Goal: Information Seeking & Learning: Learn about a topic

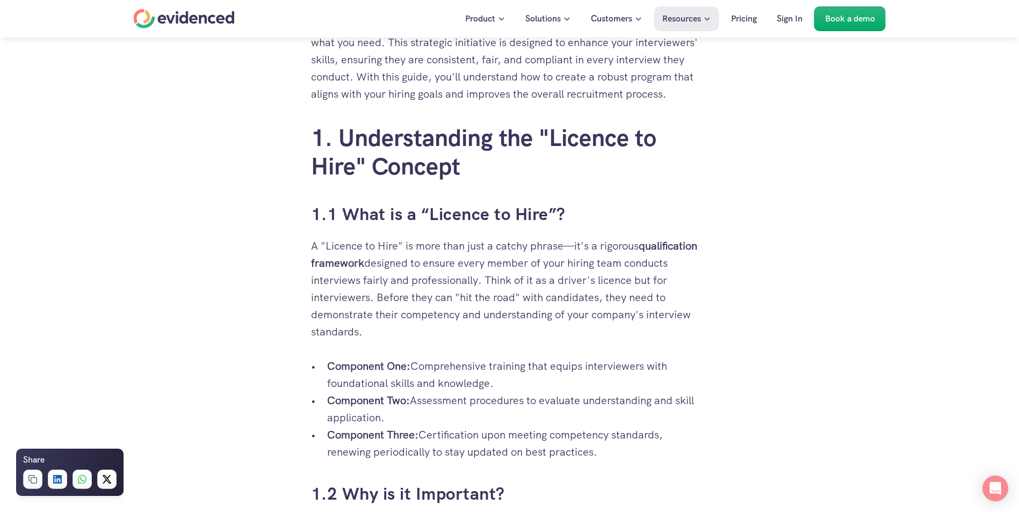
scroll to position [681, 0]
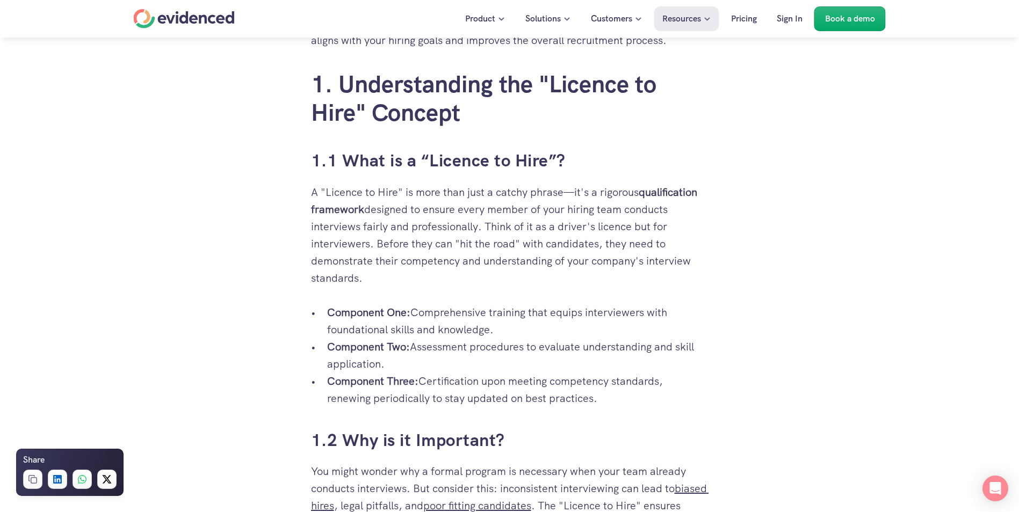
click at [412, 203] on p "A "Licence to Hire" is more than just a catchy phrase—it's a rigorous qualifica…" at bounding box center [509, 235] width 397 height 103
click at [571, 218] on p "A "Licence to Hire" is more than just a catchy phrase—it's a rigorous qualifica…" at bounding box center [509, 235] width 397 height 103
click at [636, 205] on p "A "Licence to Hire" is more than just a catchy phrase—it's a rigorous qualifica…" at bounding box center [509, 235] width 397 height 103
click at [647, 206] on strong "qualification framework" at bounding box center [505, 200] width 389 height 31
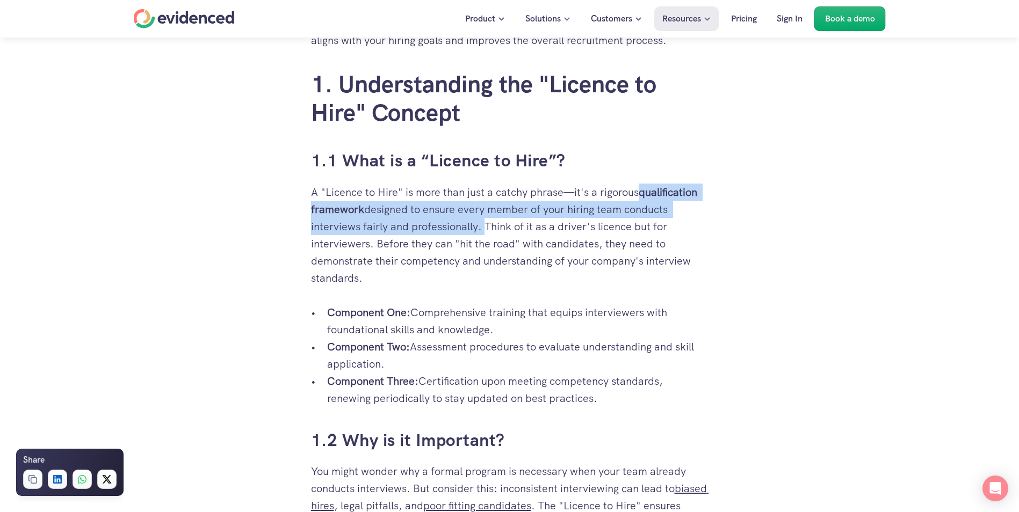
drag, startPoint x: 642, startPoint y: 211, endPoint x: 481, endPoint y: 246, distance: 164.3
click at [481, 246] on p "A "Licence to Hire" is more than just a catchy phrase—it's a rigorous qualifica…" at bounding box center [509, 235] width 397 height 103
copy p "qualification framework designed to ensure every member of your hiring team con…"
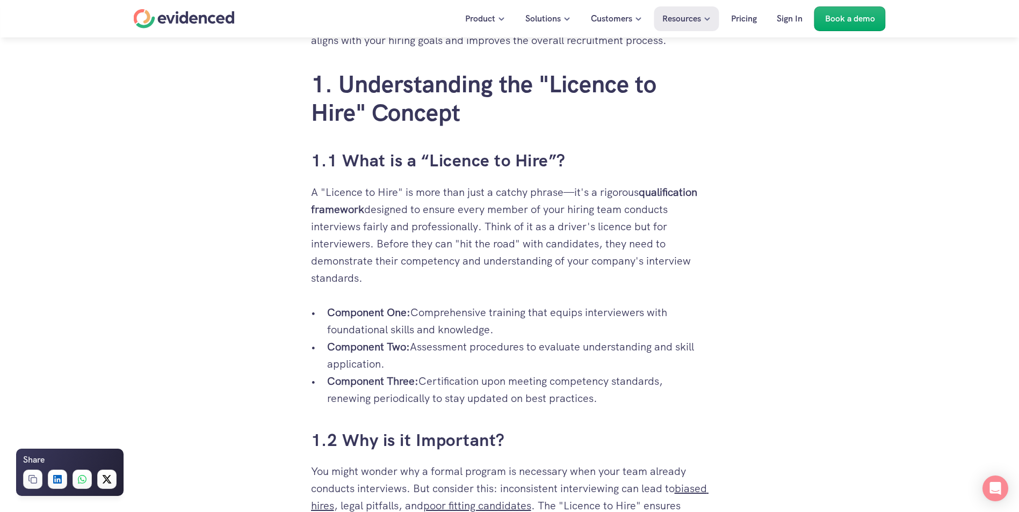
click at [394, 287] on p "A "Licence to Hire" is more than just a catchy phrase—it's a rigorous qualifica…" at bounding box center [509, 235] width 397 height 103
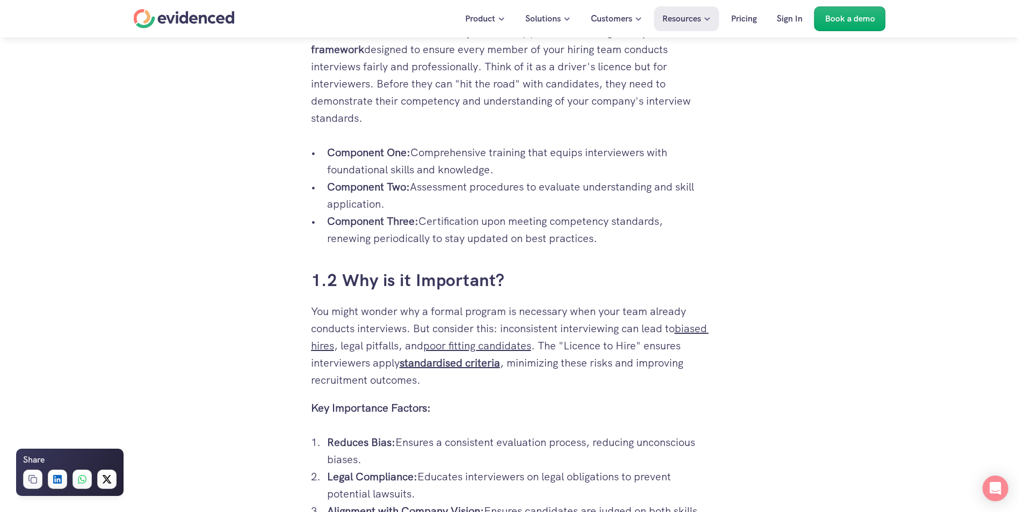
scroll to position [842, 0]
drag, startPoint x: 416, startPoint y: 170, endPoint x: 509, endPoint y: 186, distance: 93.9
click at [509, 177] on p "Component One: Comprehensive training that equips interviewers with foundationa…" at bounding box center [517, 160] width 381 height 34
drag, startPoint x: 509, startPoint y: 186, endPoint x: 417, endPoint y: 201, distance: 93.0
click at [417, 201] on p "Component Two: Assessment procedures to evaluate understanding and skill applic…" at bounding box center [517, 194] width 381 height 34
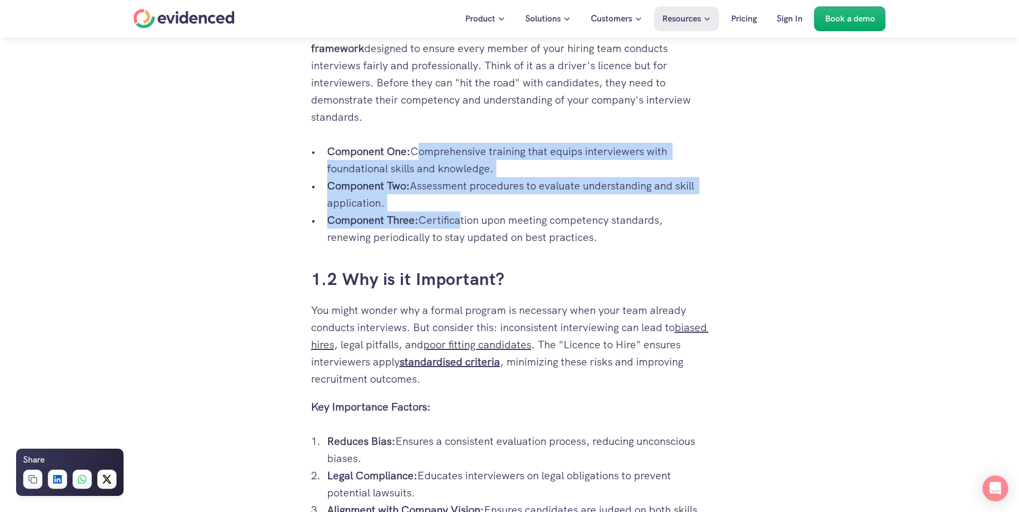
drag, startPoint x: 445, startPoint y: 175, endPoint x: 458, endPoint y: 229, distance: 55.8
click at [458, 229] on ul "Component One: Comprehensive training that equips interviewers with foundationa…" at bounding box center [509, 194] width 397 height 103
click at [385, 212] on p "Component Two: Assessment procedures to evaluate understanding and skill applic…" at bounding box center [517, 194] width 381 height 34
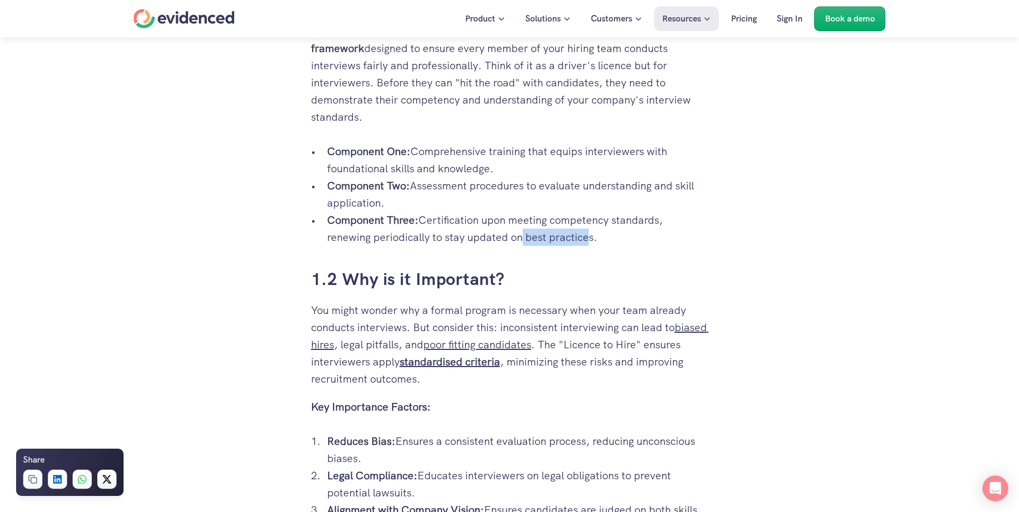
drag, startPoint x: 586, startPoint y: 256, endPoint x: 516, endPoint y: 250, distance: 70.6
click at [516, 246] on p "Component Three: Certification upon meeting competency standards, renewing peri…" at bounding box center [517, 229] width 381 height 34
drag, startPoint x: 517, startPoint y: 250, endPoint x: 462, endPoint y: 232, distance: 57.6
click at [455, 232] on p "Component Three: Certification upon meeting competency standards, renewing peri…" at bounding box center [517, 229] width 381 height 34
drag, startPoint x: 600, startPoint y: 256, endPoint x: 328, endPoint y: 171, distance: 284.7
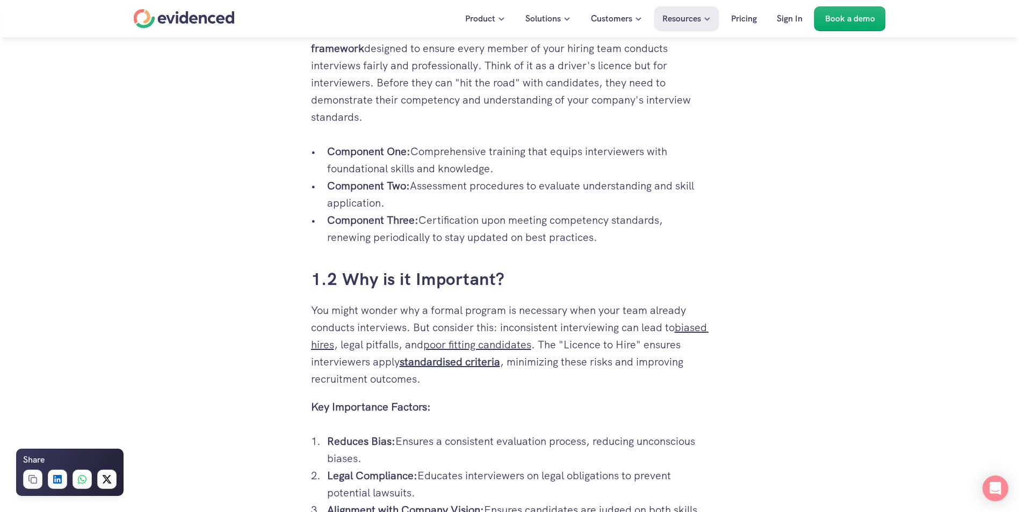
click at [328, 171] on ul "Component One: Comprehensive training that equips interviewers with foundationa…" at bounding box center [509, 194] width 397 height 103
copy ul "Component One: Comprehensive training that equips interviewers with foundationa…"
click at [512, 242] on p "Component Three: Certification upon meeting competency standards, renewing peri…" at bounding box center [517, 229] width 381 height 34
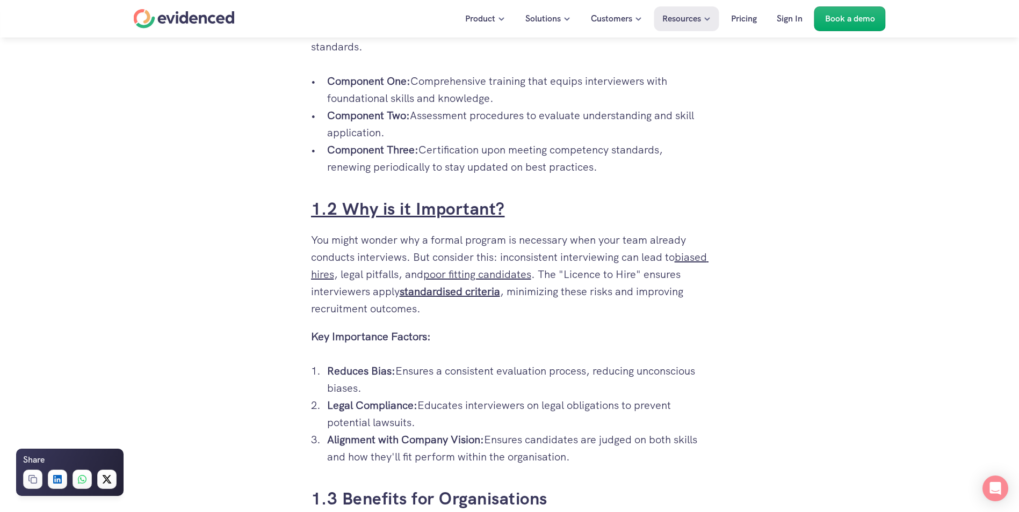
scroll to position [950, 0]
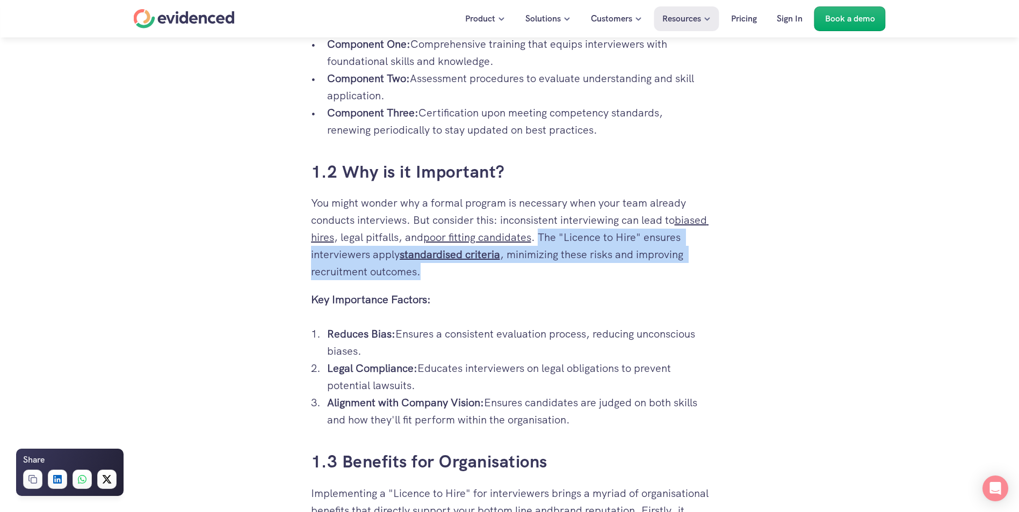
drag, startPoint x: 477, startPoint y: 295, endPoint x: 578, endPoint y: 257, distance: 108.1
click at [578, 257] on p "You might wonder why a formal program is necessary when your team already condu…" at bounding box center [509, 237] width 397 height 86
copy p "The "Licence to Hire" ensures interviewers apply standardised criteria , minimi…"
click at [566, 280] on p "You might wonder why a formal program is necessary when your team already condu…" at bounding box center [509, 237] width 397 height 86
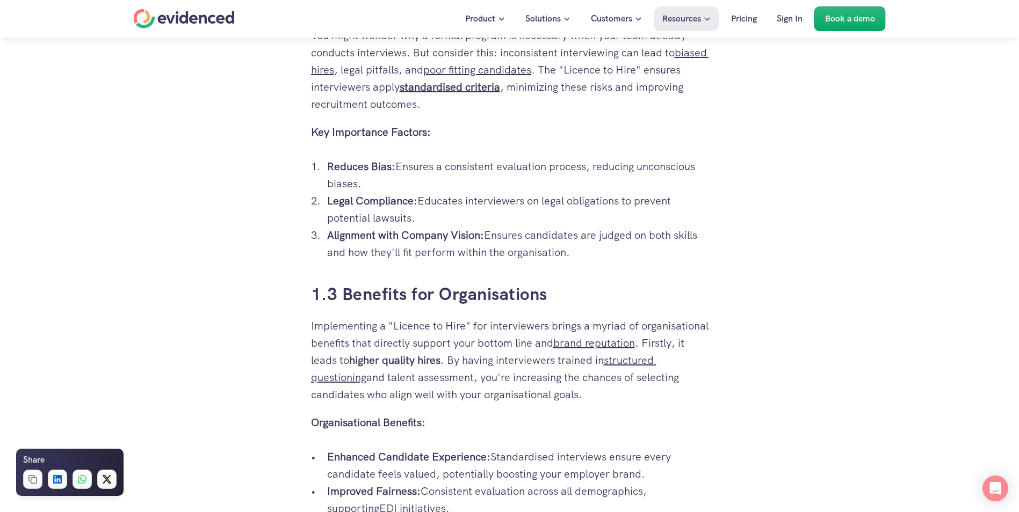
scroll to position [1111, 0]
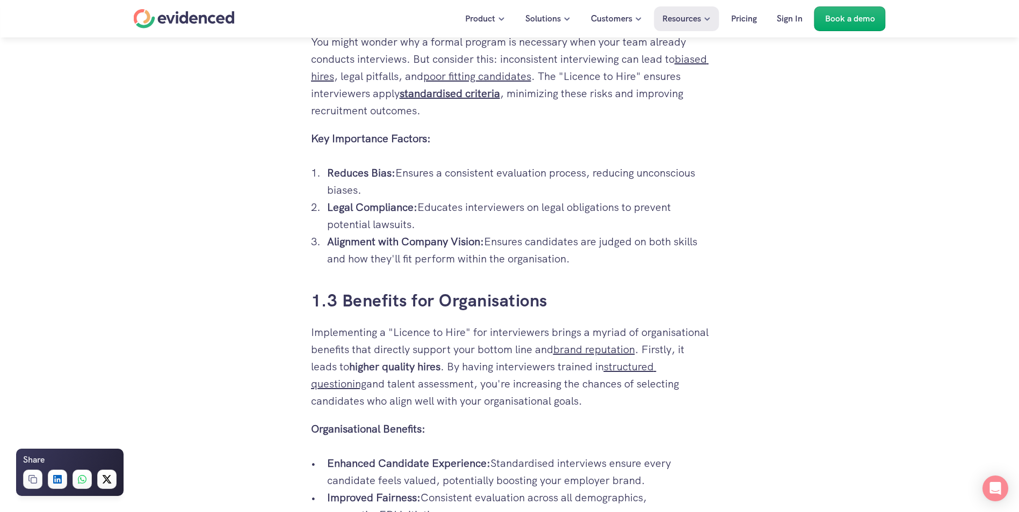
drag, startPoint x: 572, startPoint y: 282, endPoint x: 307, endPoint y: 162, distance: 291.3
copy div "Key Importance Factors: Reduces Bias: Ensures a consistent evaluation process, …"
click at [424, 233] on p "Legal Compliance: Educates interviewers on legal obligations to prevent potenti…" at bounding box center [517, 216] width 381 height 34
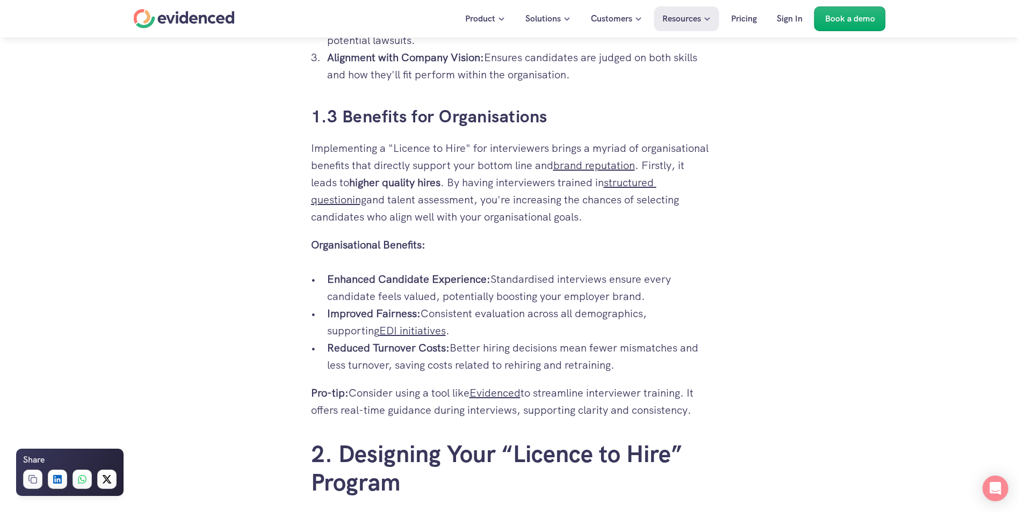
scroll to position [1325, 0]
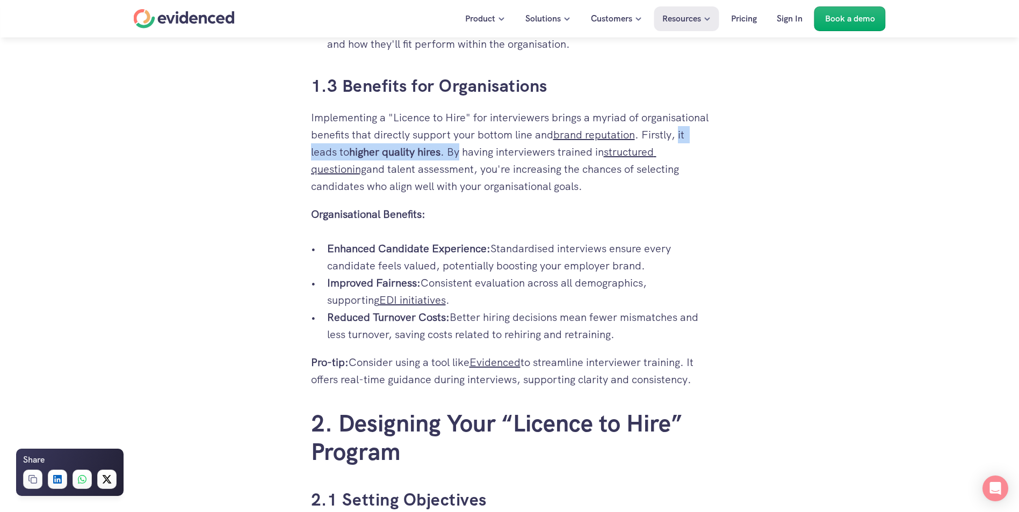
drag, startPoint x: 405, startPoint y: 169, endPoint x: 565, endPoint y: 171, distance: 160.1
click at [565, 171] on p "Implementing a "Licence to Hire" for interviewers brings a myriad of organisati…" at bounding box center [509, 152] width 397 height 86
click at [466, 195] on p "Implementing a "Licence to Hire" for interviewers brings a myriad of organisati…" at bounding box center [509, 152] width 397 height 86
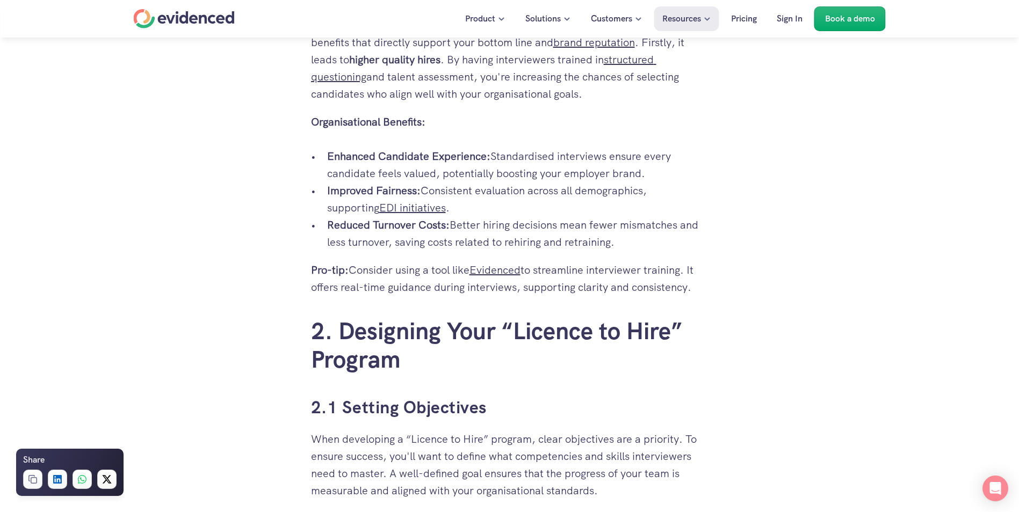
scroll to position [1433, 0]
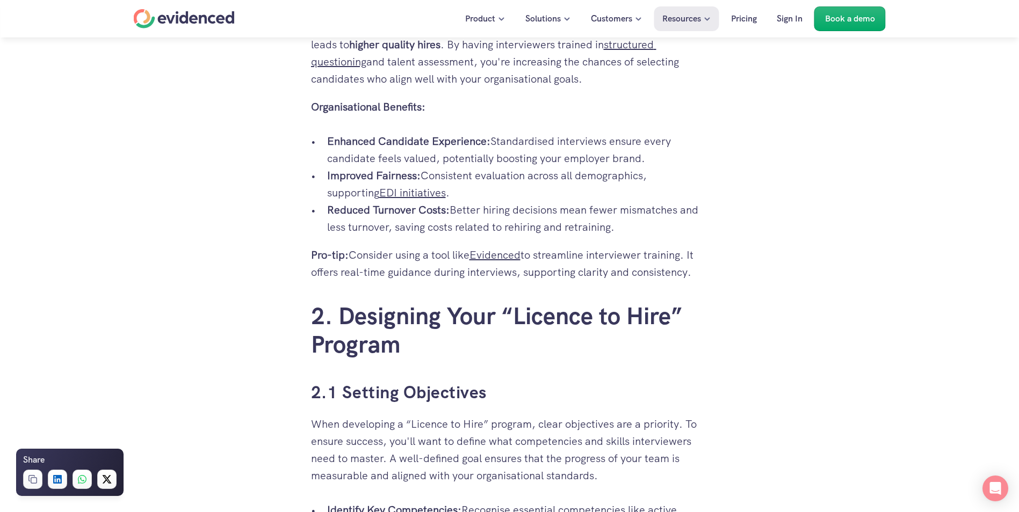
drag, startPoint x: 456, startPoint y: 227, endPoint x: 637, endPoint y: 247, distance: 182.6
click at [637, 236] on p "Reduced Turnover Costs: Better hiring decisions mean fewer mismatches and less …" at bounding box center [517, 218] width 381 height 34
copy p "[PERSON_NAME] hiring decisions mean fewer mismatches and less turnover, saving …"
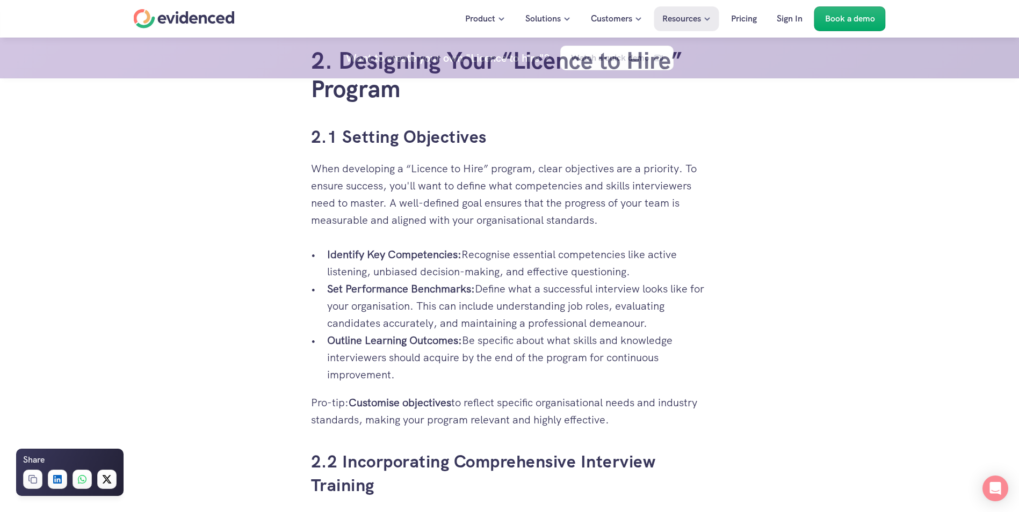
scroll to position [1648, 0]
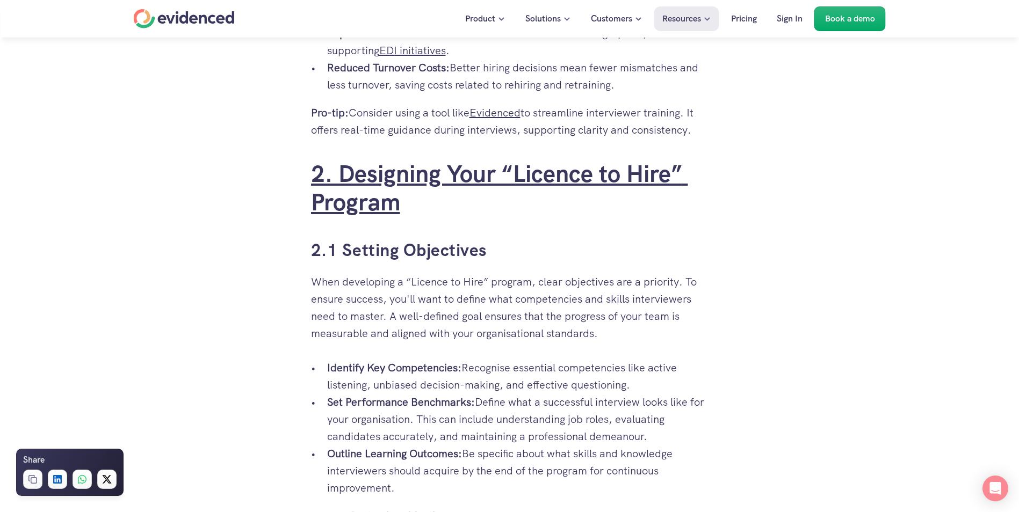
scroll to position [1594, 0]
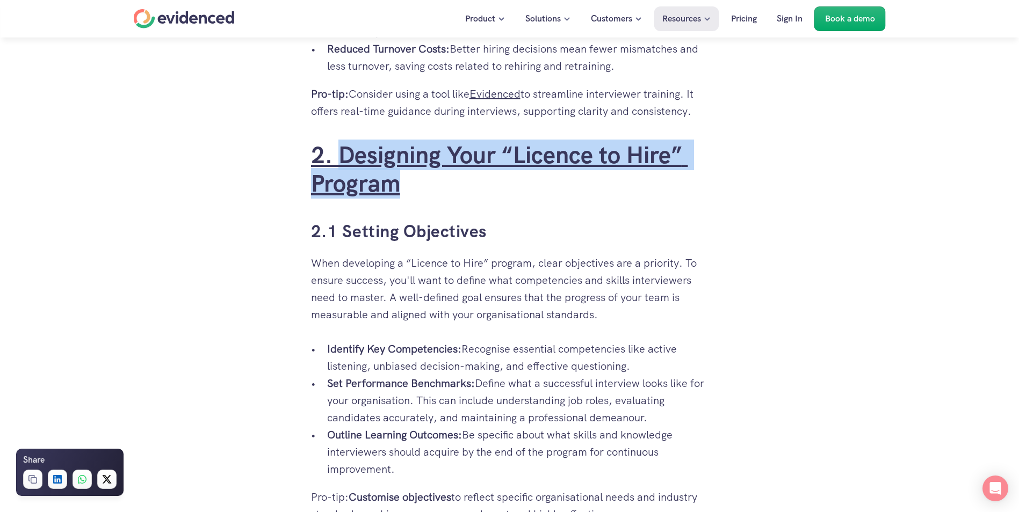
drag, startPoint x: 414, startPoint y: 206, endPoint x: 337, endPoint y: 174, distance: 83.8
click at [337, 174] on h2 "2. Designing Your “Licence to Hire” Program" at bounding box center [509, 169] width 397 height 57
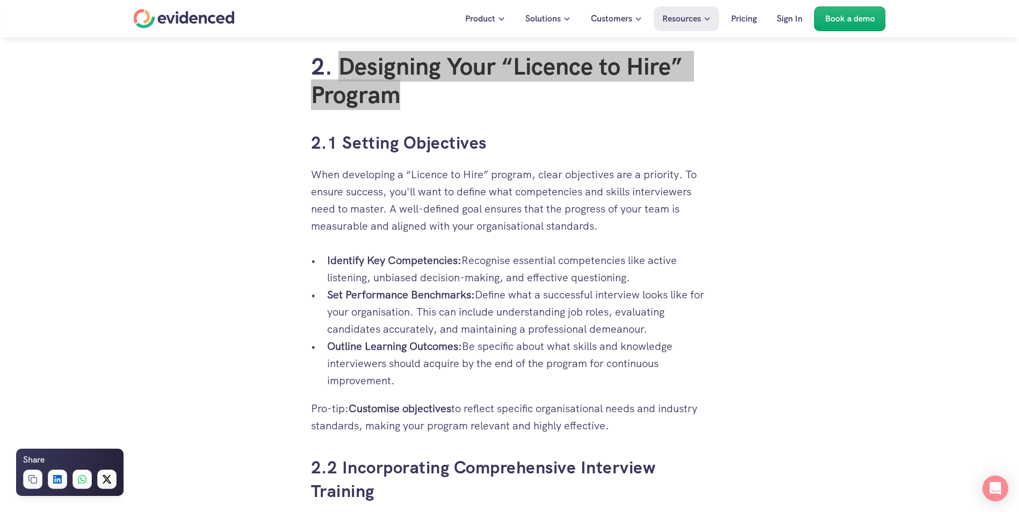
scroll to position [1701, 0]
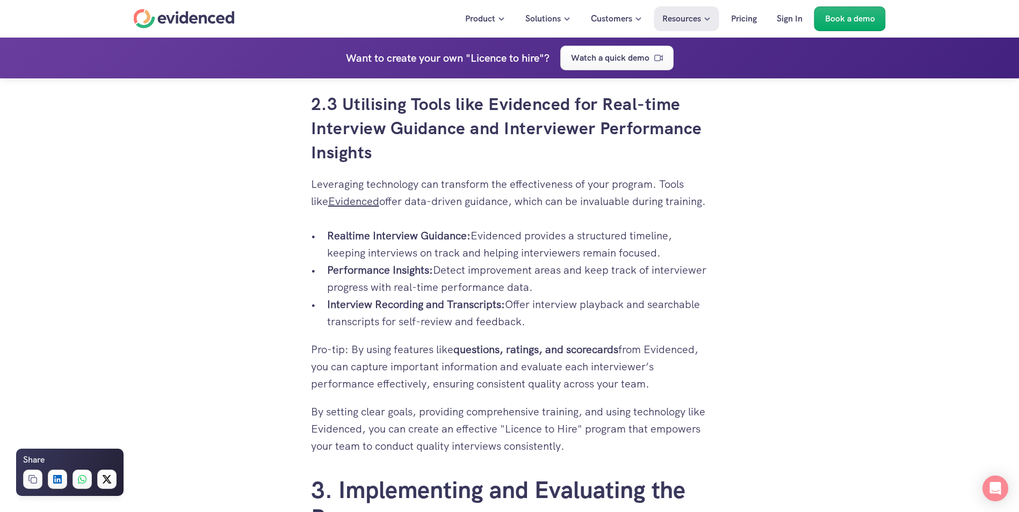
scroll to position [2400, 0]
